Goal: Transaction & Acquisition: Book appointment/travel/reservation

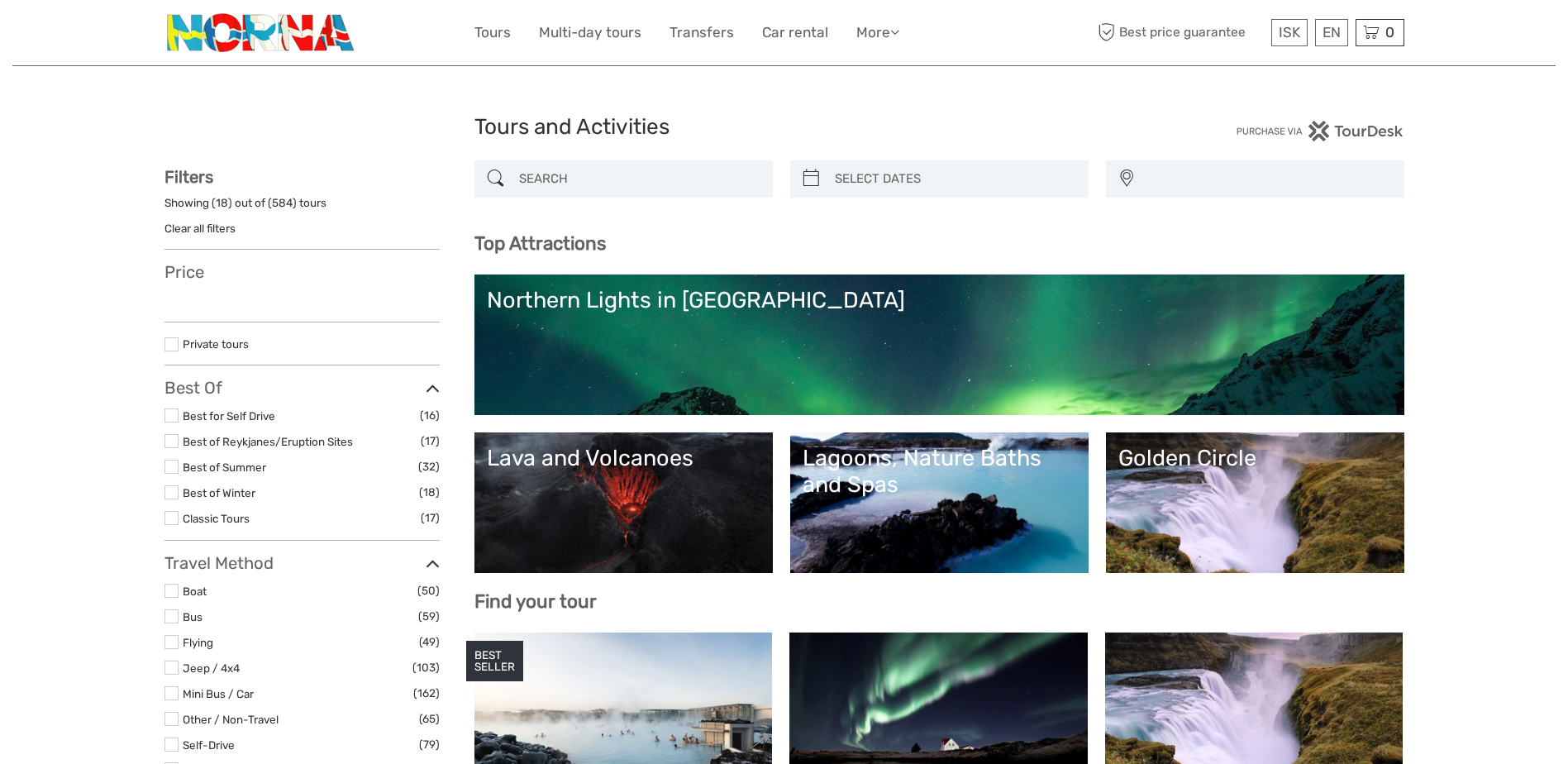
select select
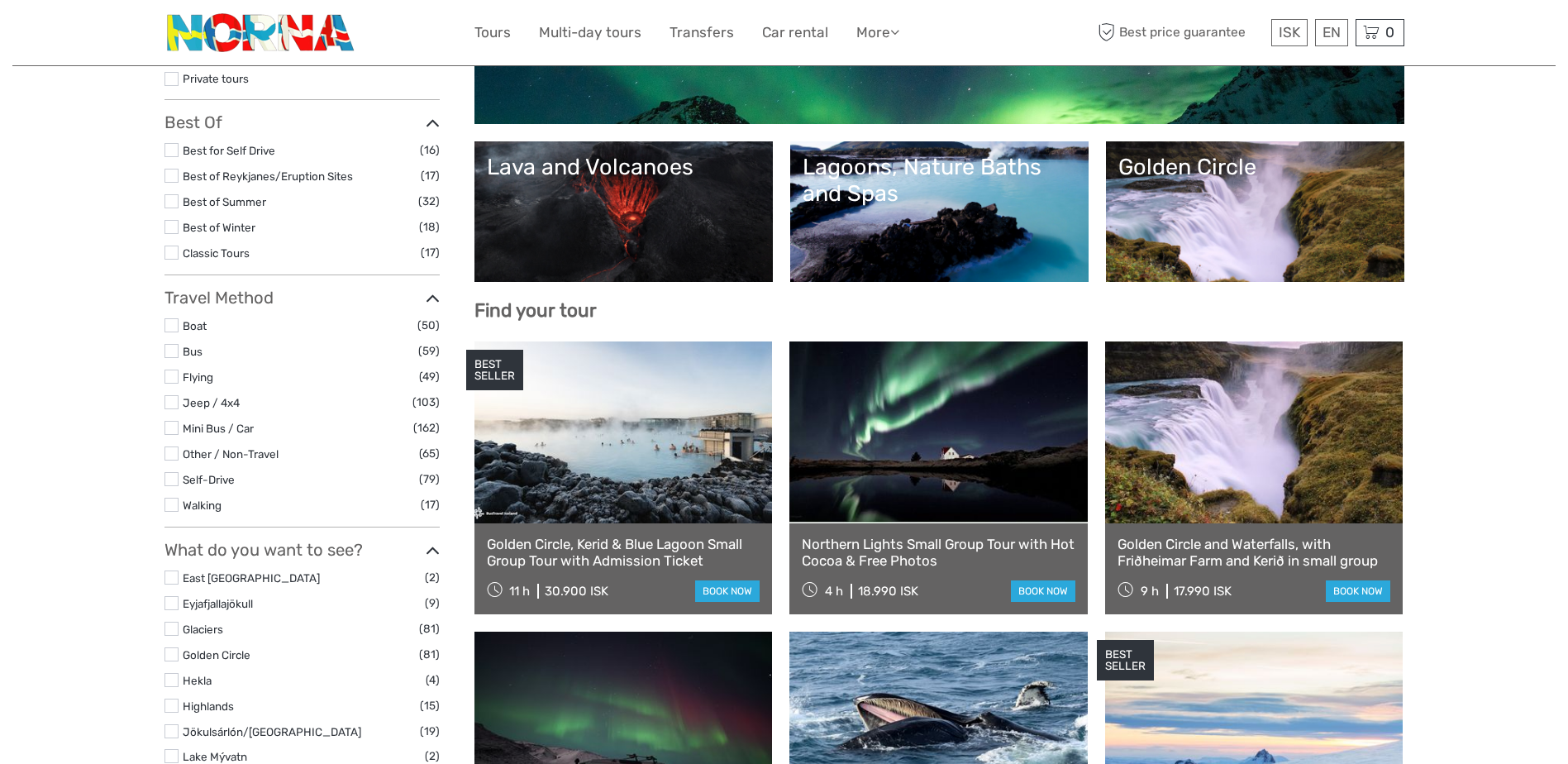
scroll to position [331, 0]
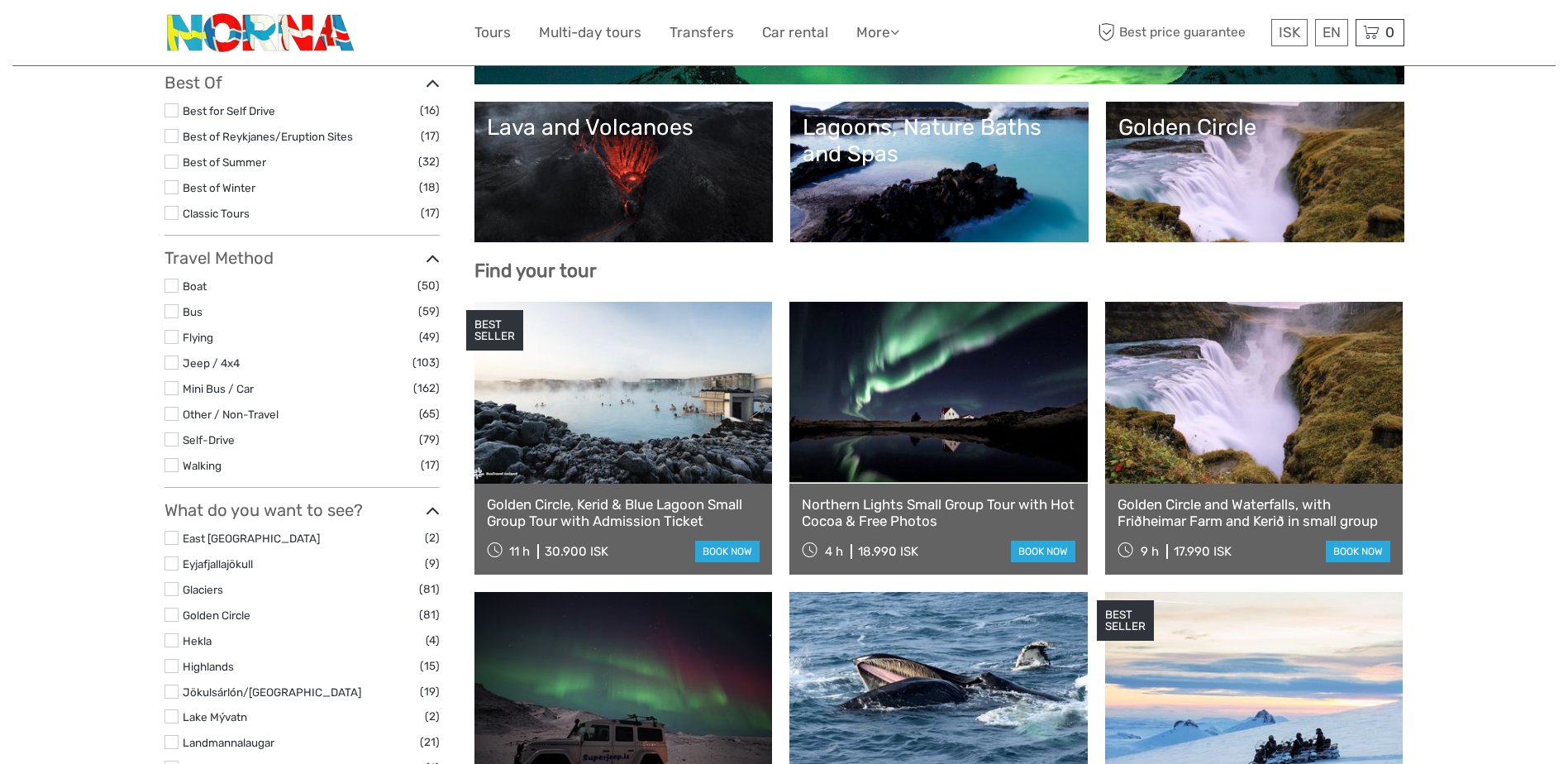
click at [1169, 199] on link "Golden Circle" at bounding box center [1255, 172] width 274 height 115
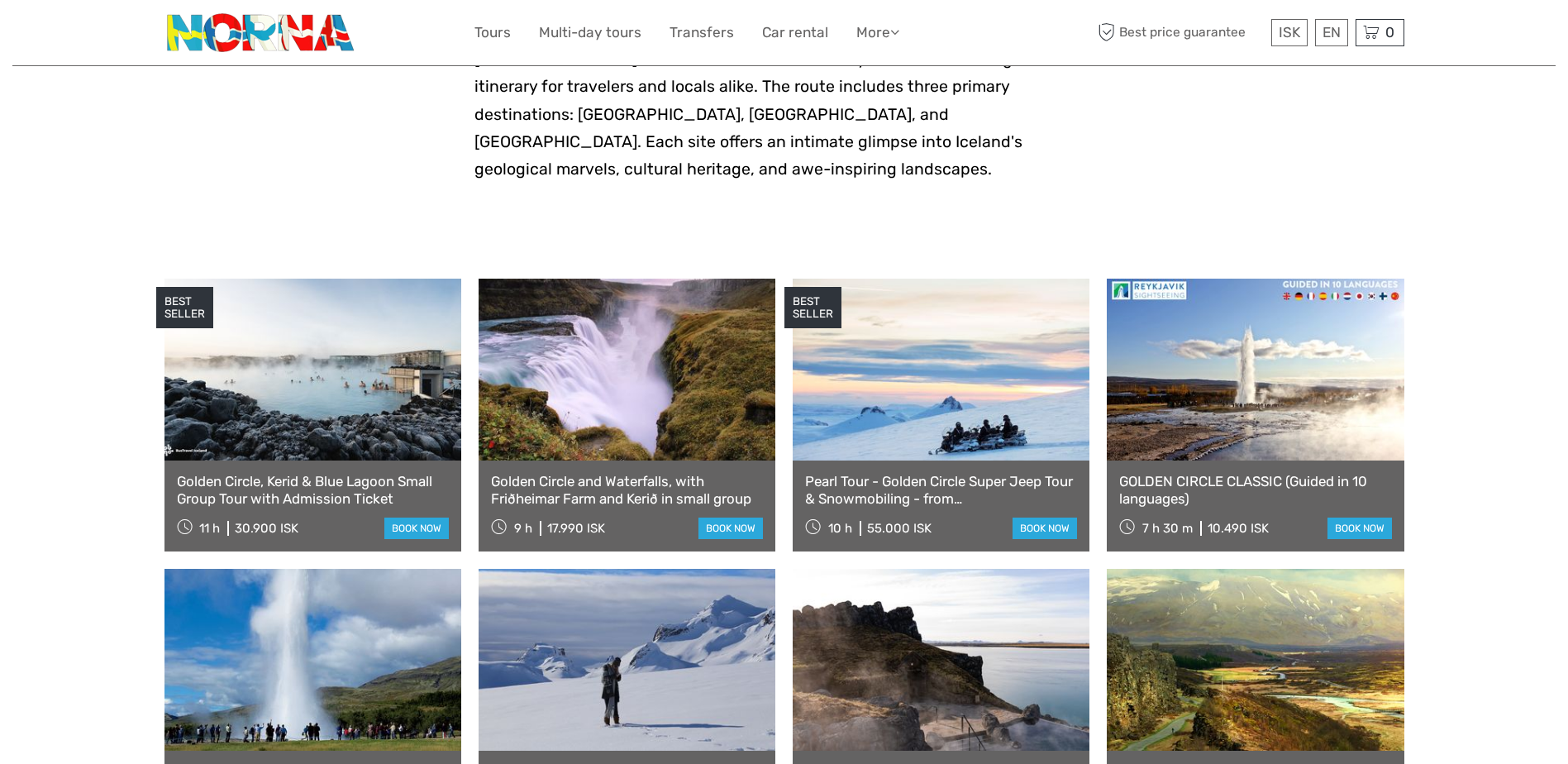
scroll to position [661, 0]
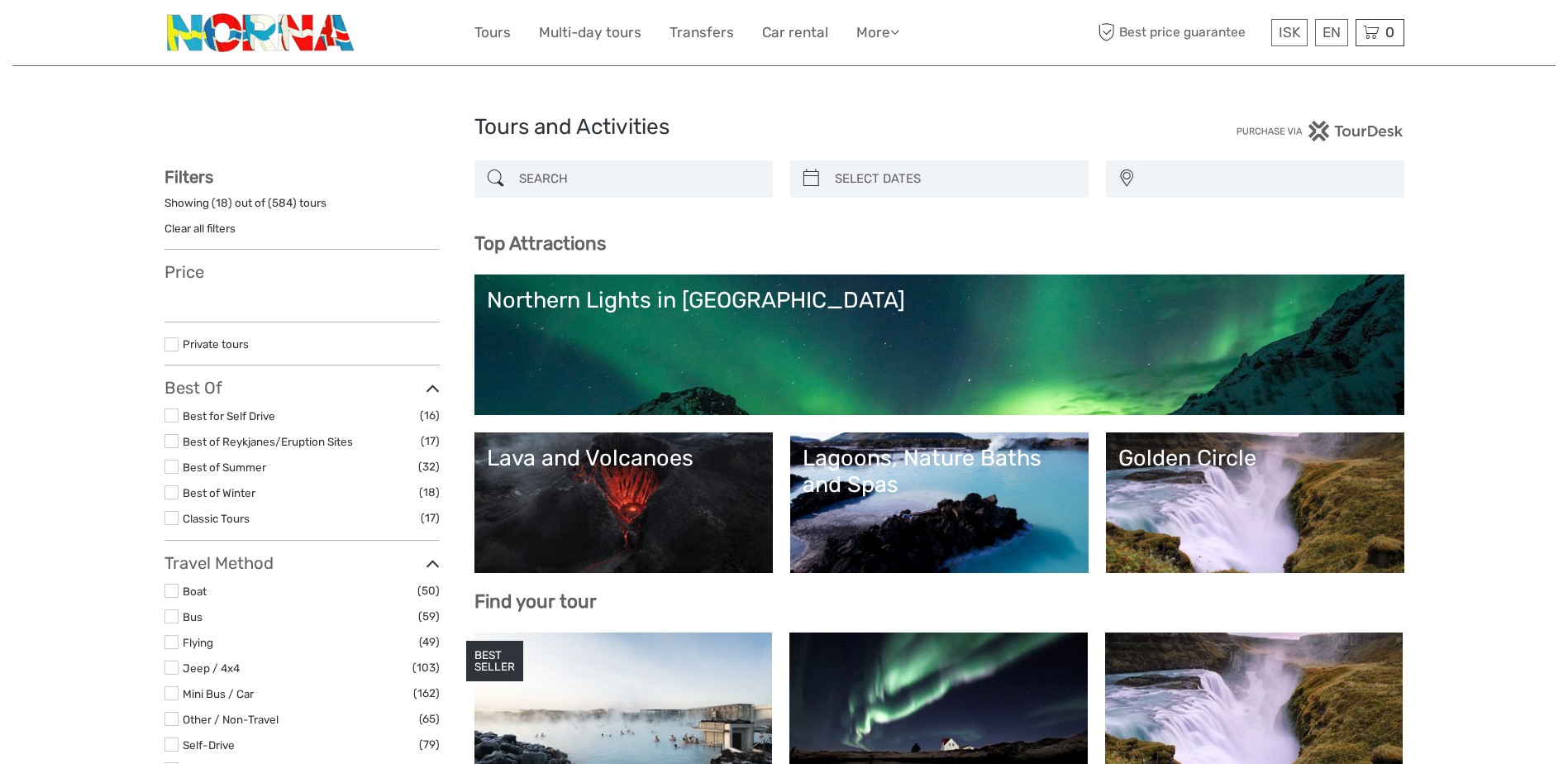
select select
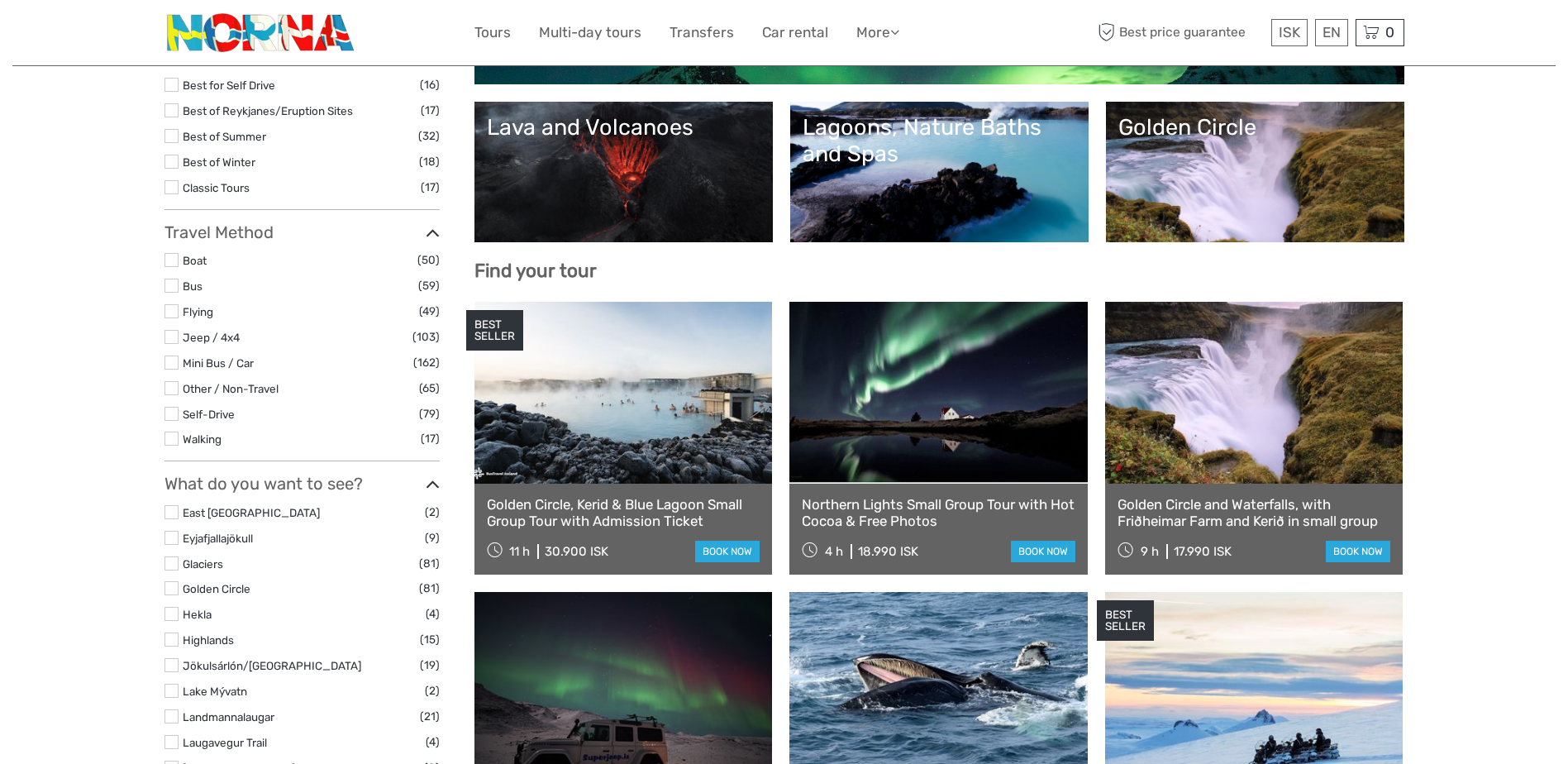
select select
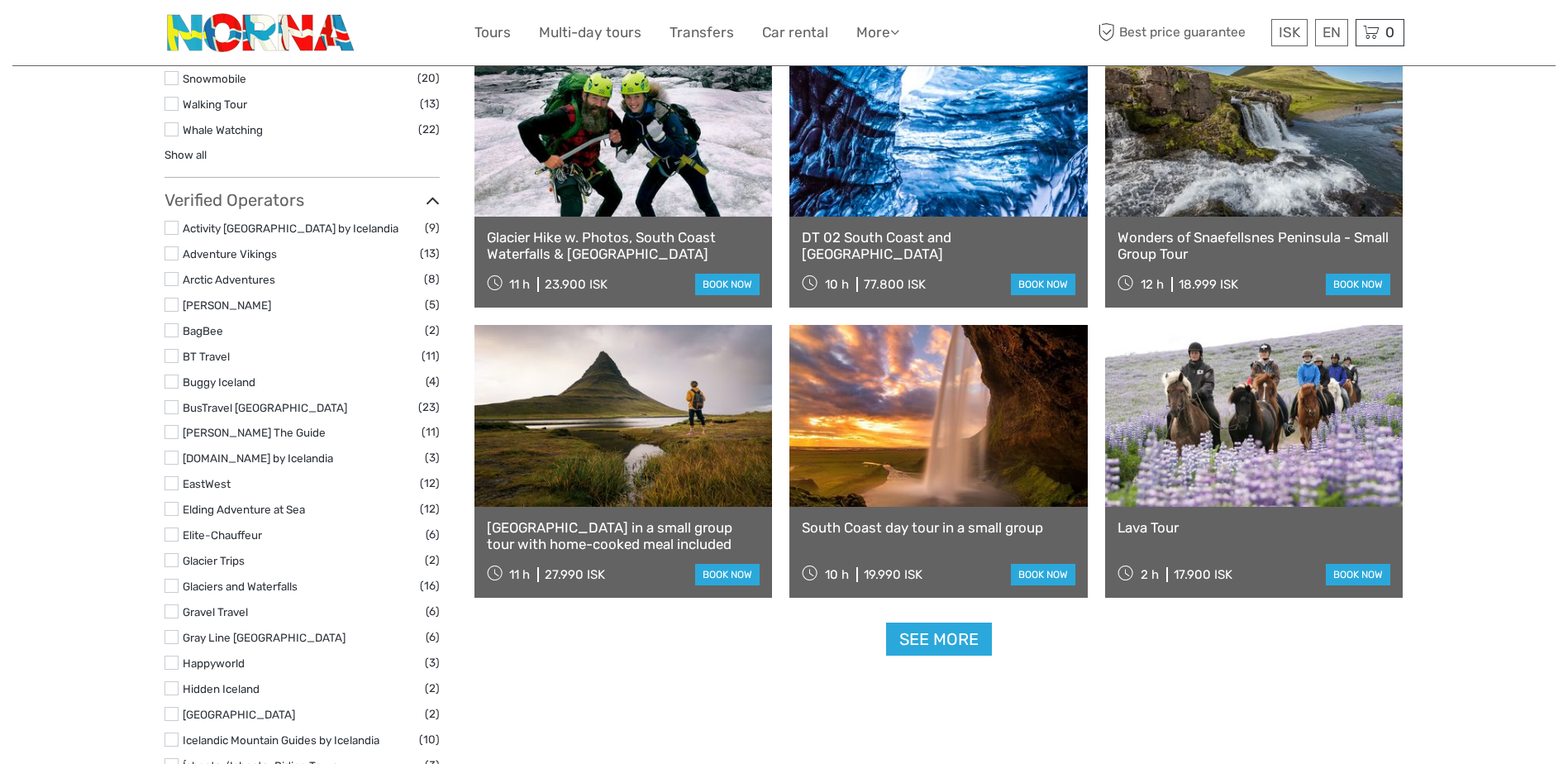
scroll to position [1818, 0]
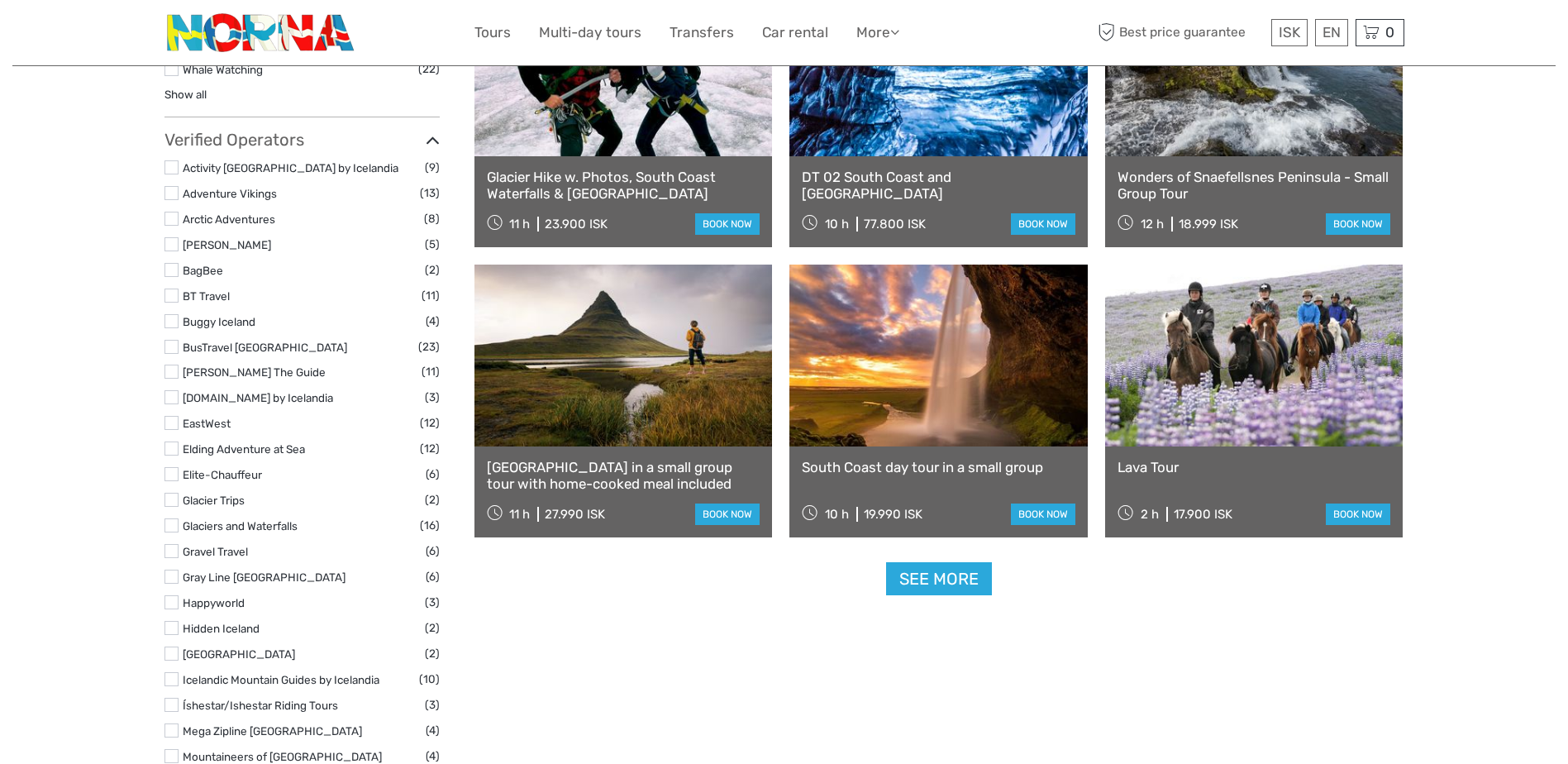
click at [1239, 377] on link at bounding box center [1255, 355] width 299 height 181
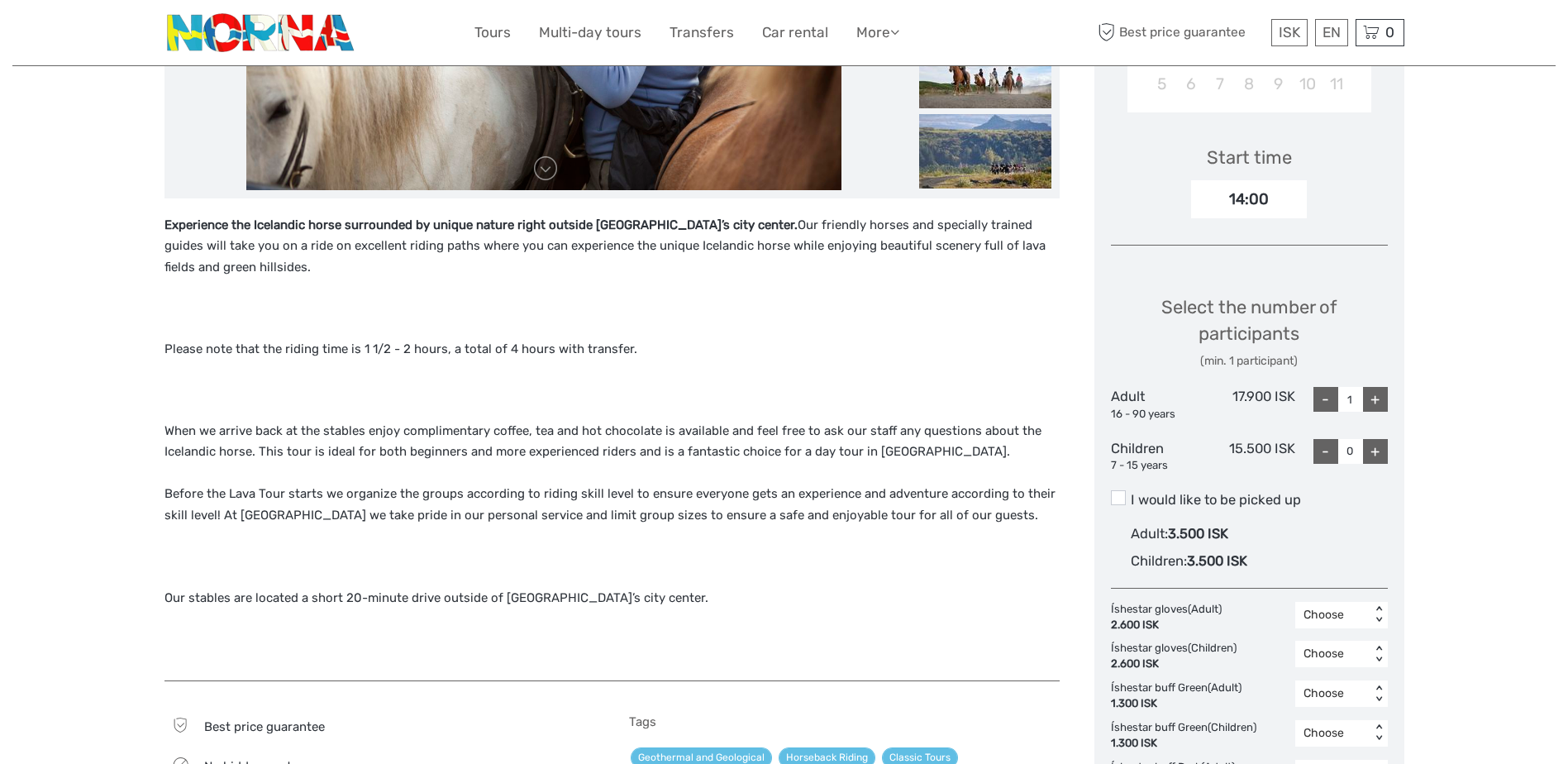
scroll to position [331, 0]
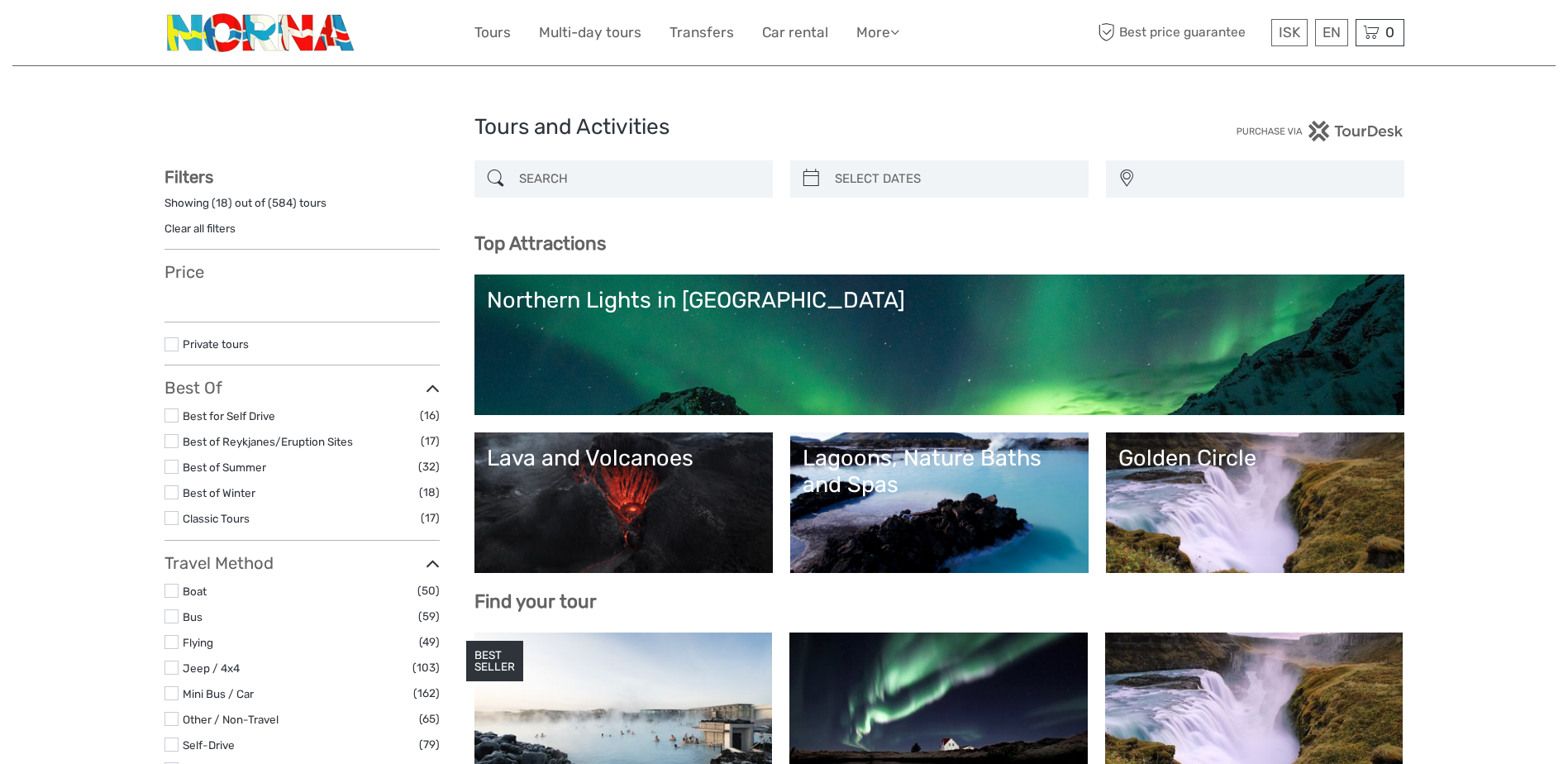
select select
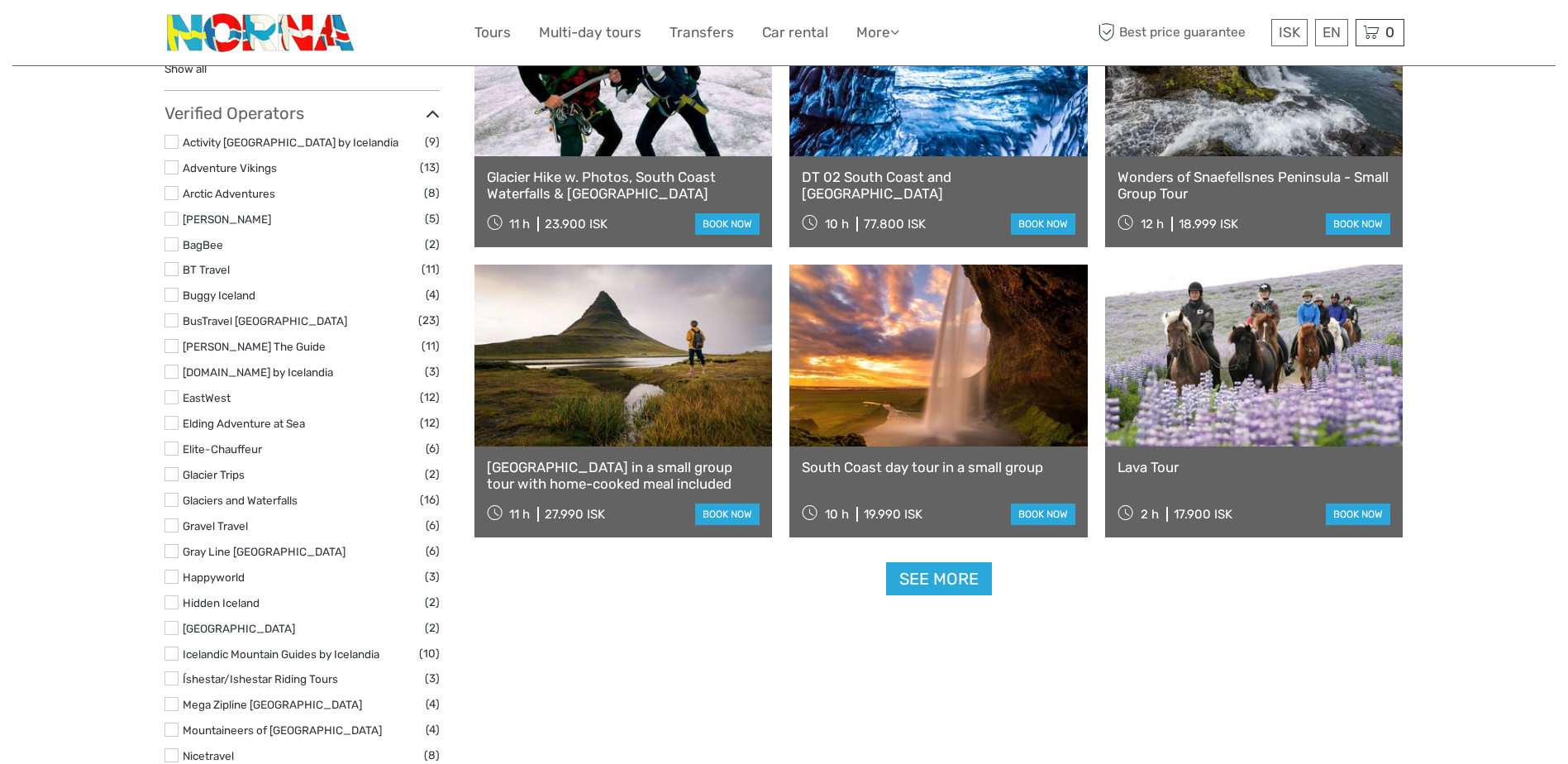
select select
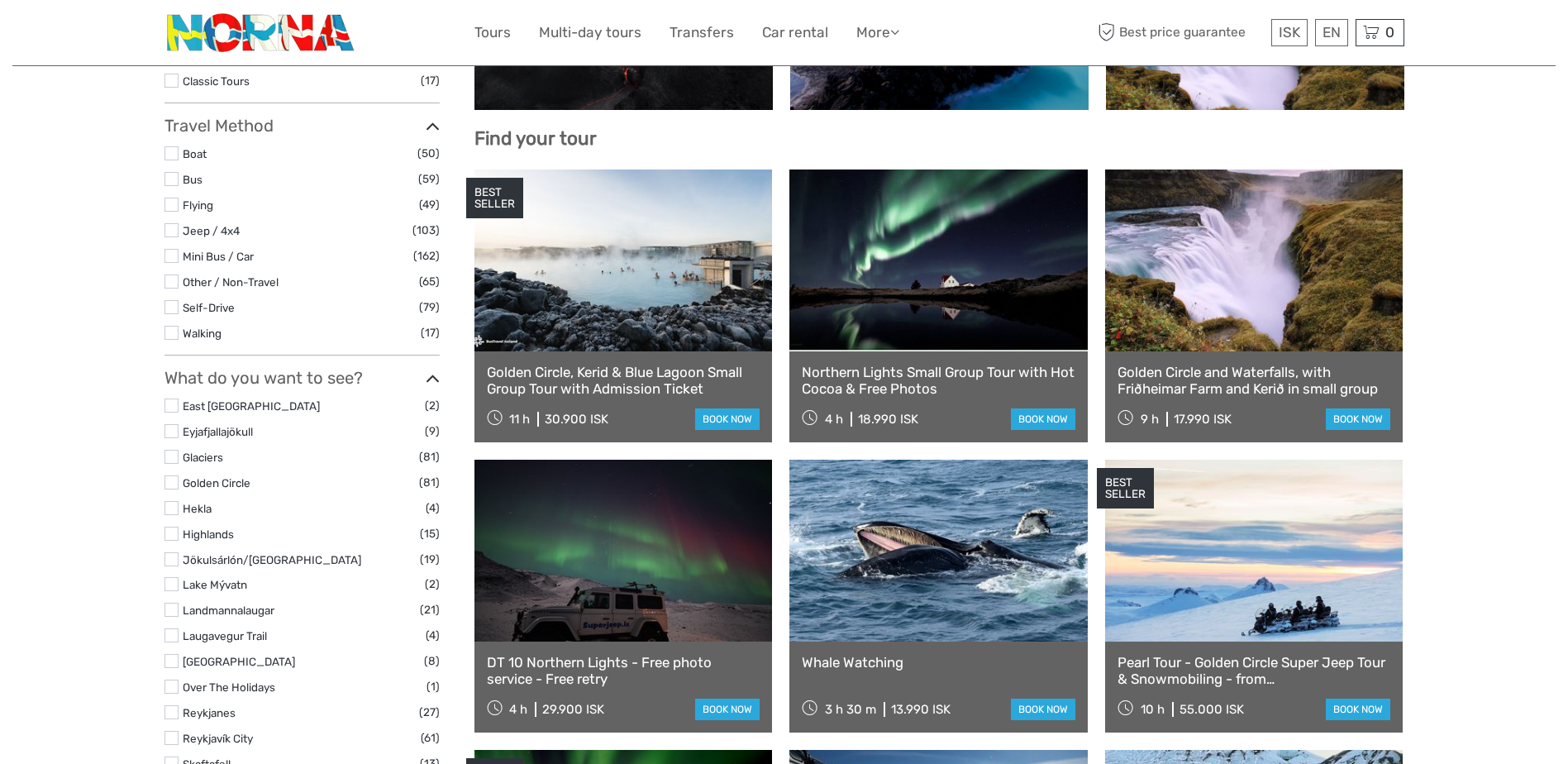
scroll to position [496, 0]
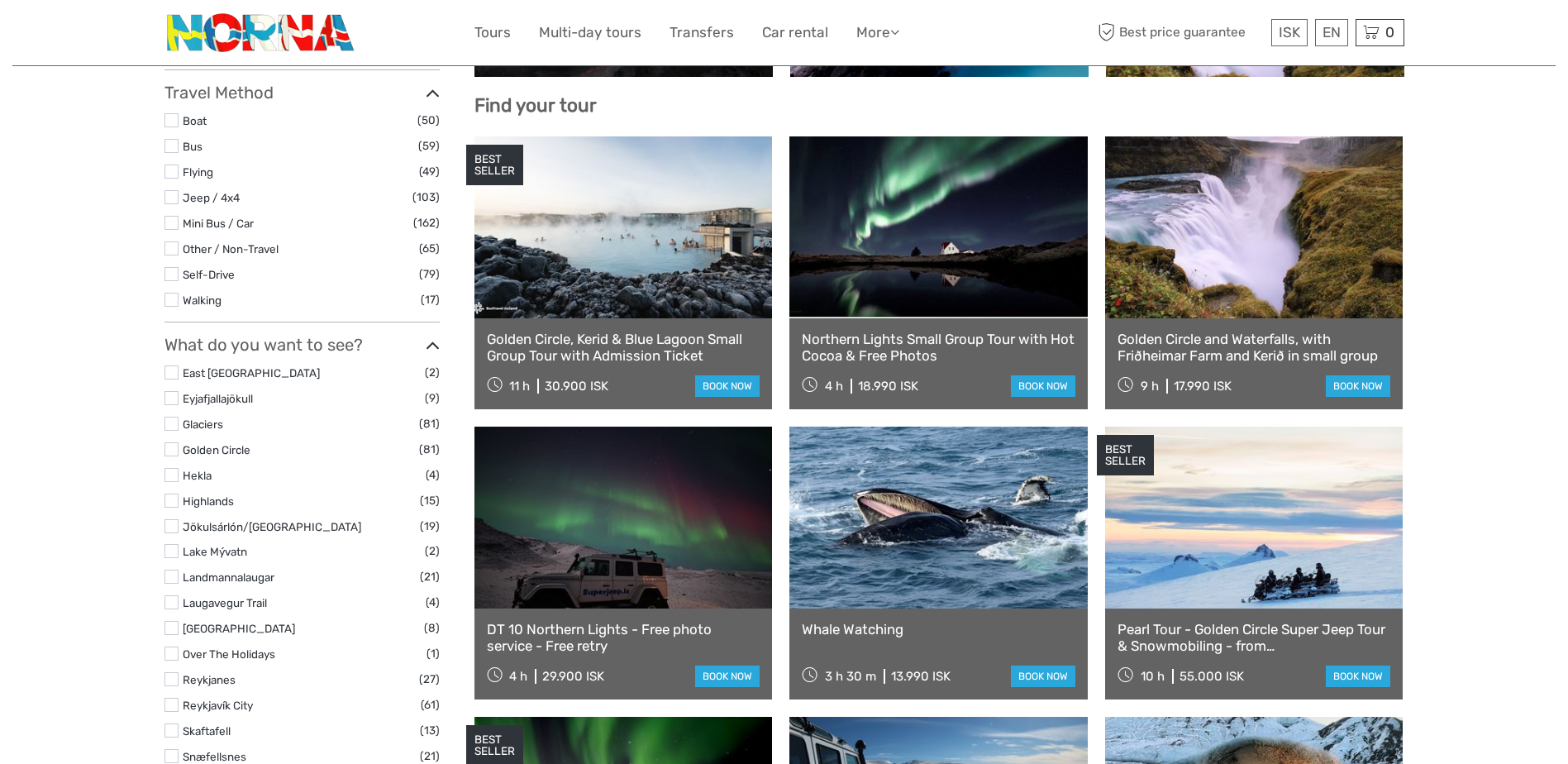
click at [980, 272] on link at bounding box center [939, 227] width 299 height 181
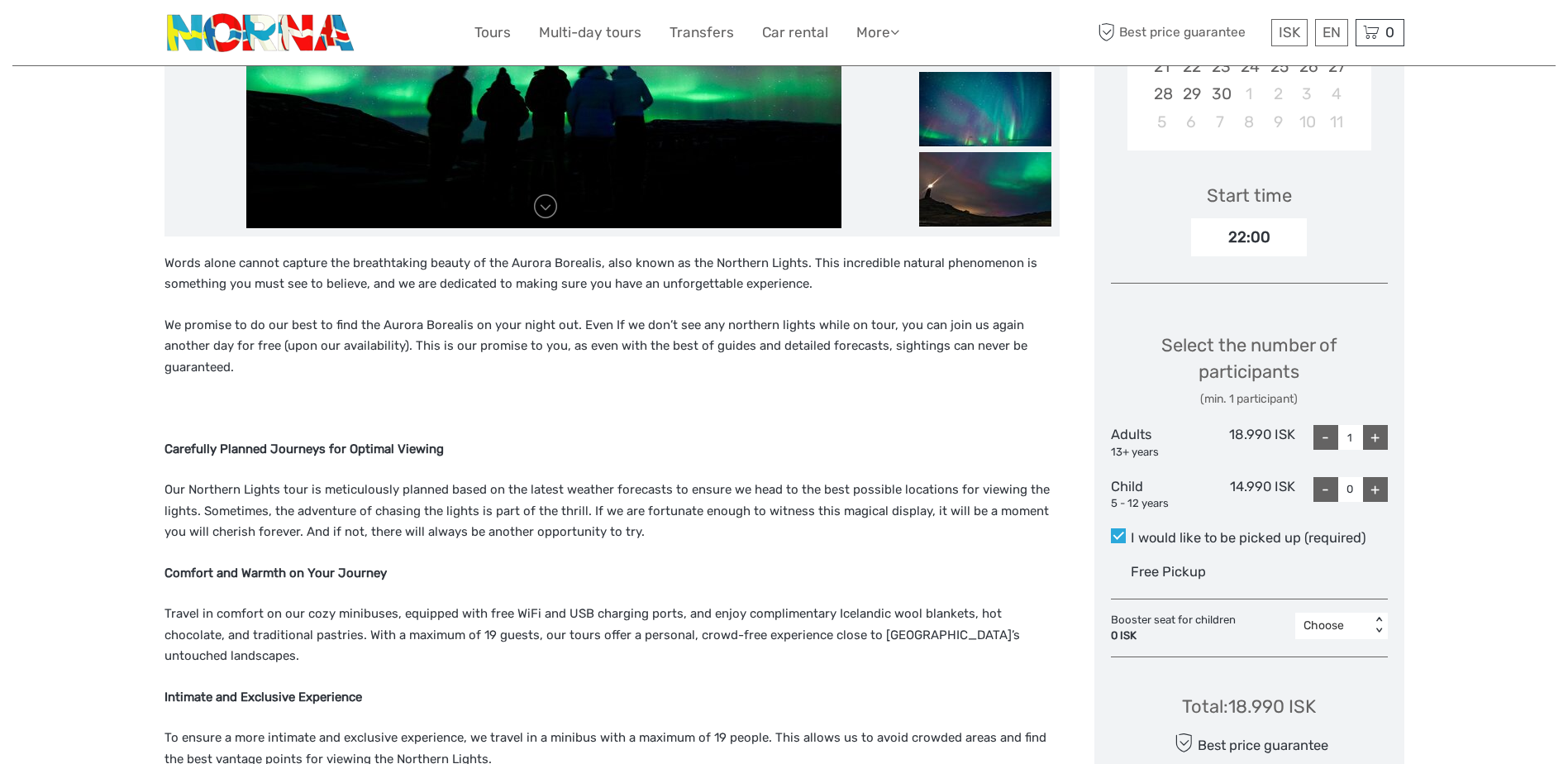
scroll to position [496, 0]
